Goal: Information Seeking & Learning: Learn about a topic

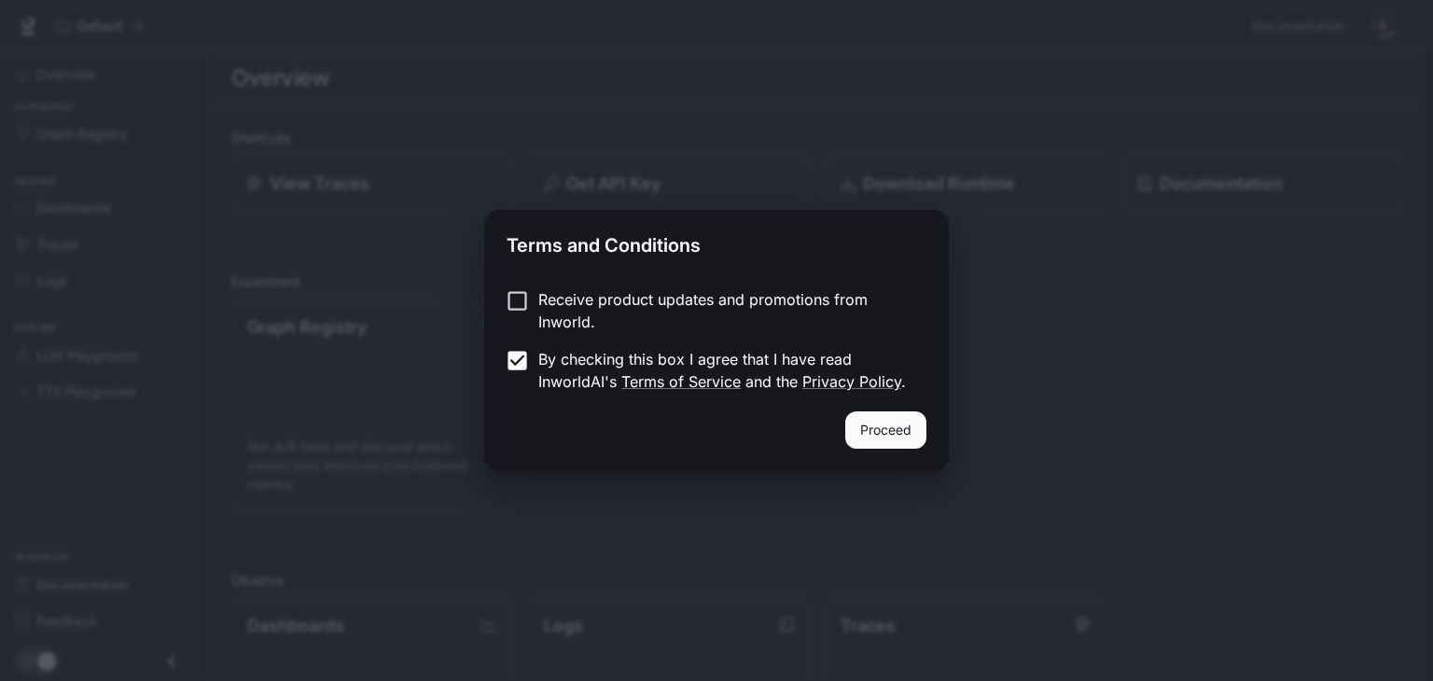
click at [522, 280] on div "Receive product updates and promotions from Inworld. By checking this box I agr…" at bounding box center [716, 342] width 464 height 138
click at [871, 415] on button "Proceed" at bounding box center [885, 429] width 81 height 37
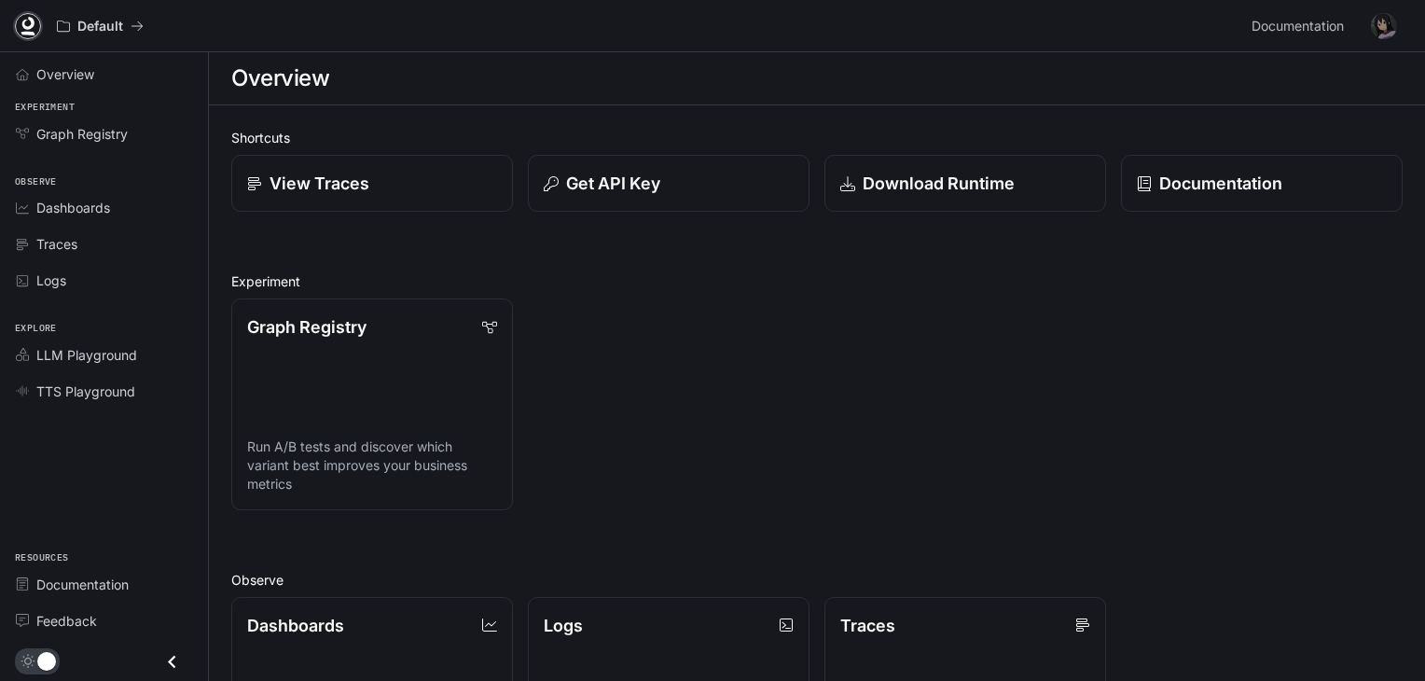
click at [19, 25] on icon at bounding box center [28, 26] width 19 height 19
click at [1208, 173] on p "Documentation" at bounding box center [1220, 183] width 124 height 25
